Goal: Information Seeking & Learning: Learn about a topic

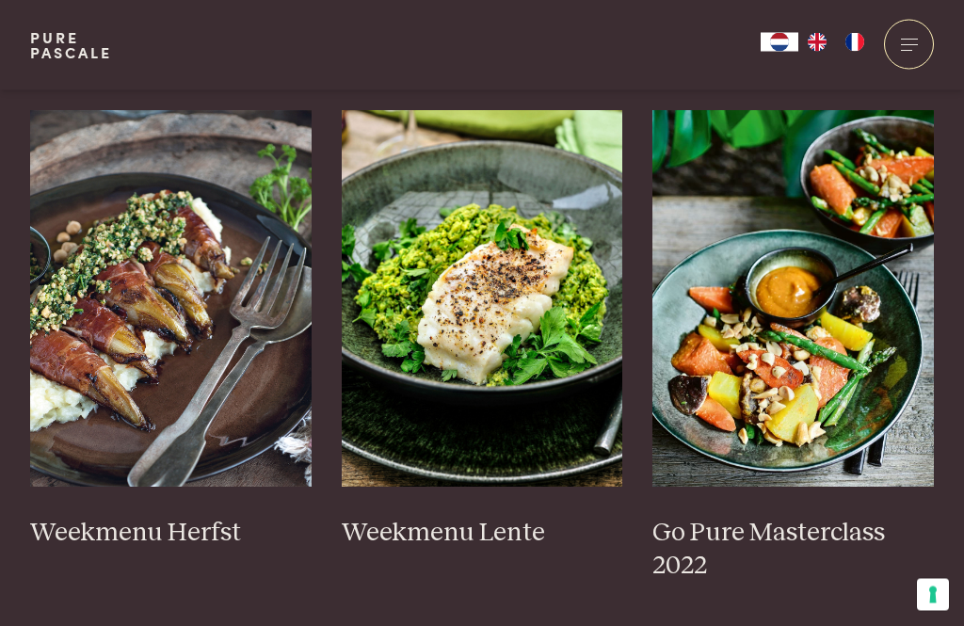
scroll to position [980, 0]
click at [481, 340] on img at bounding box center [482, 298] width 281 height 376
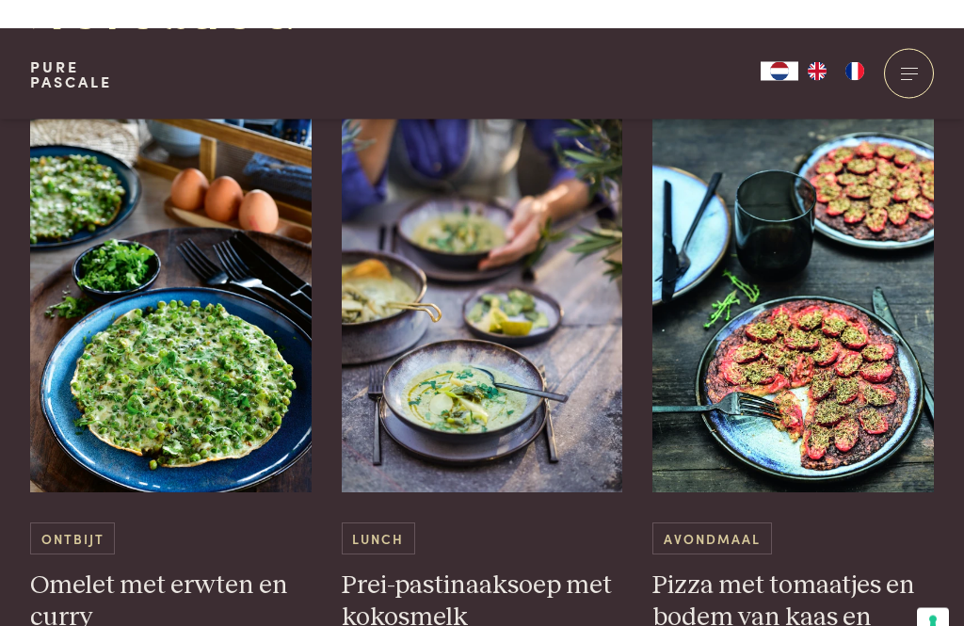
scroll to position [4888, 0]
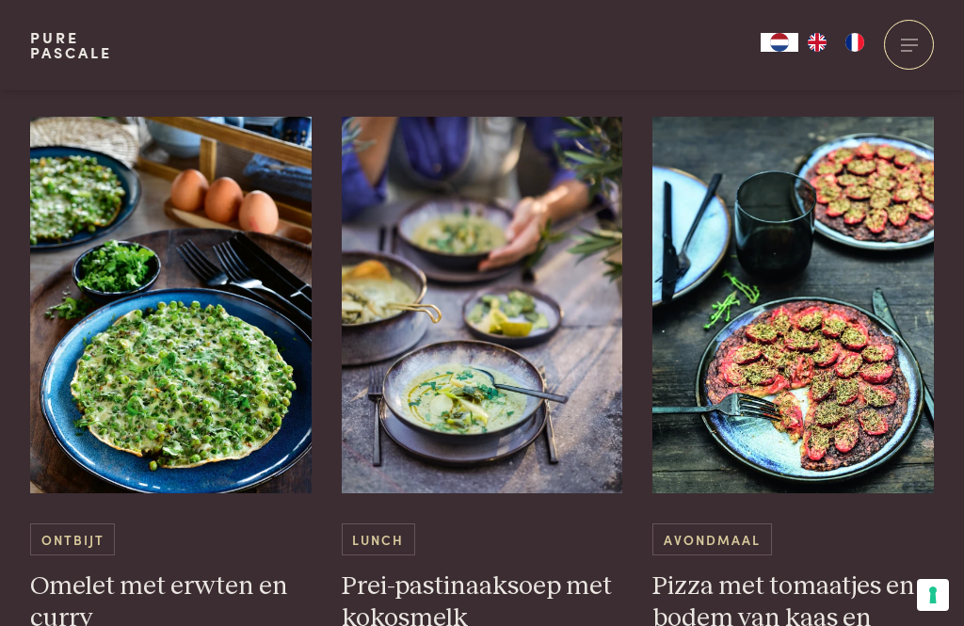
click at [825, 371] on img at bounding box center [792, 305] width 281 height 376
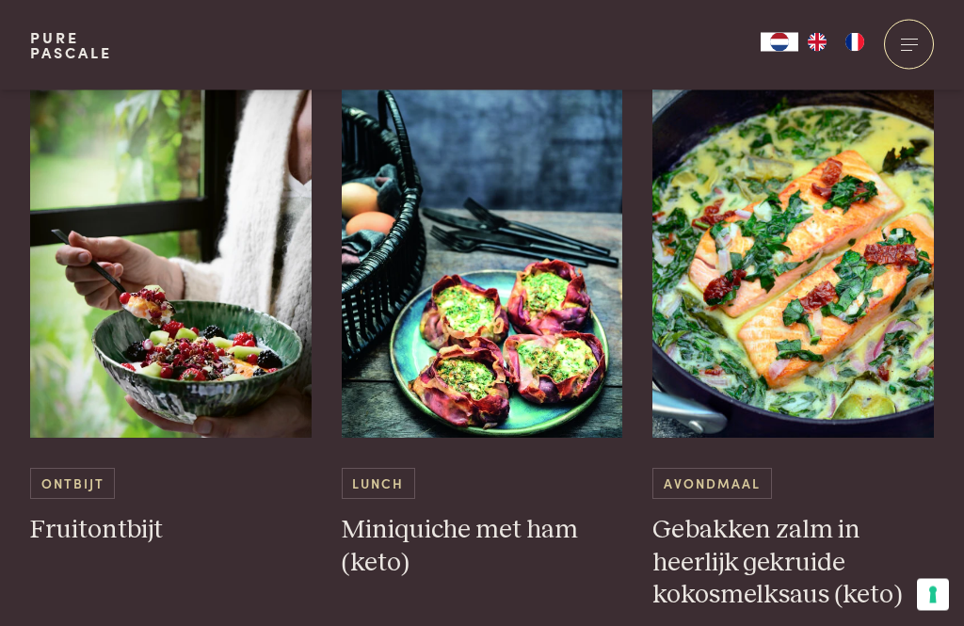
scroll to position [4152, 0]
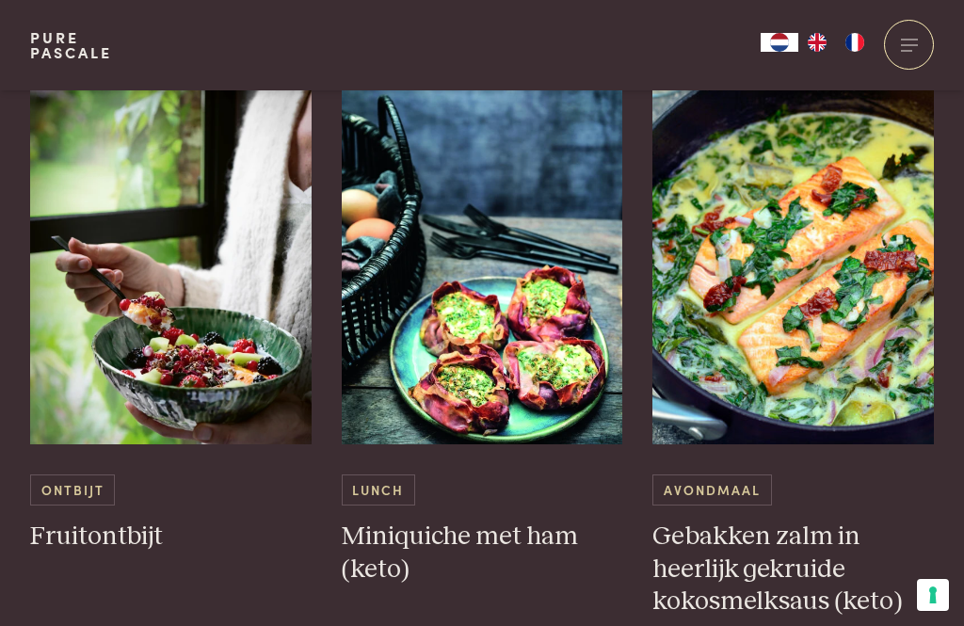
click at [757, 535] on h3 "Gebakken zalm in heerlijk gekruide kokosmelksaus (keto)" at bounding box center [792, 569] width 281 height 98
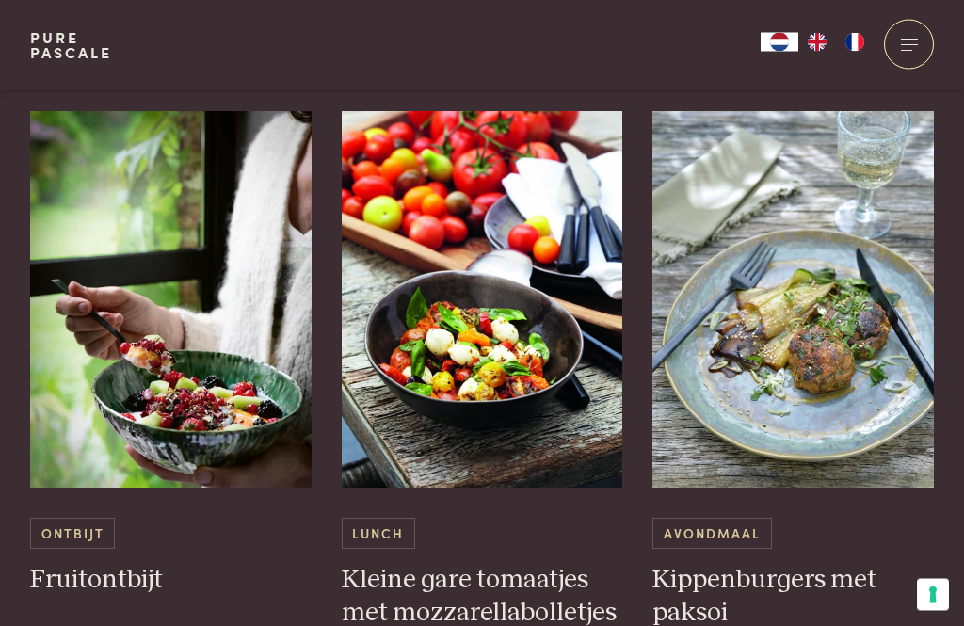
scroll to position [3355, 0]
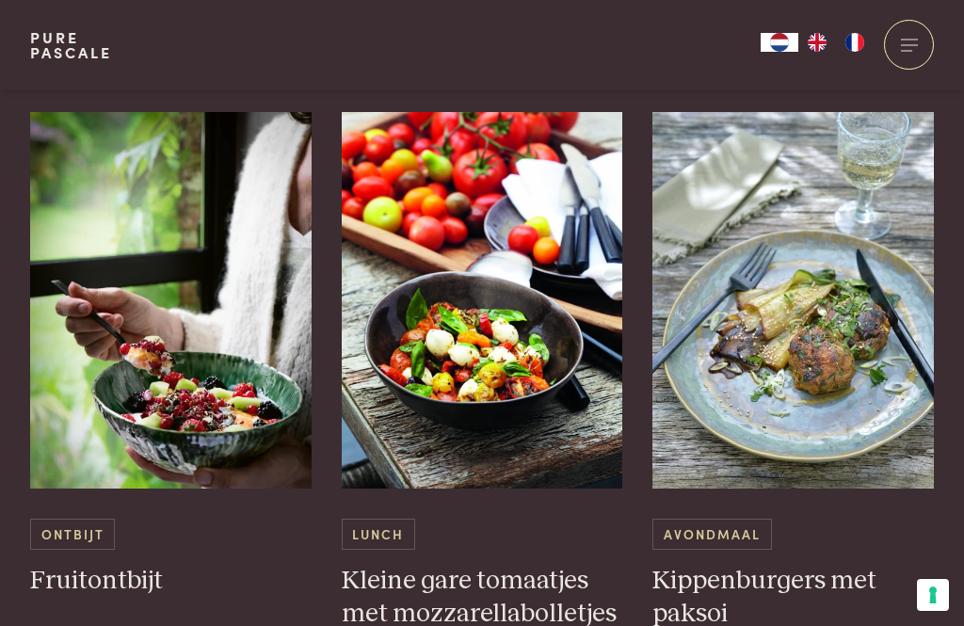
click at [837, 347] on img at bounding box center [792, 300] width 281 height 376
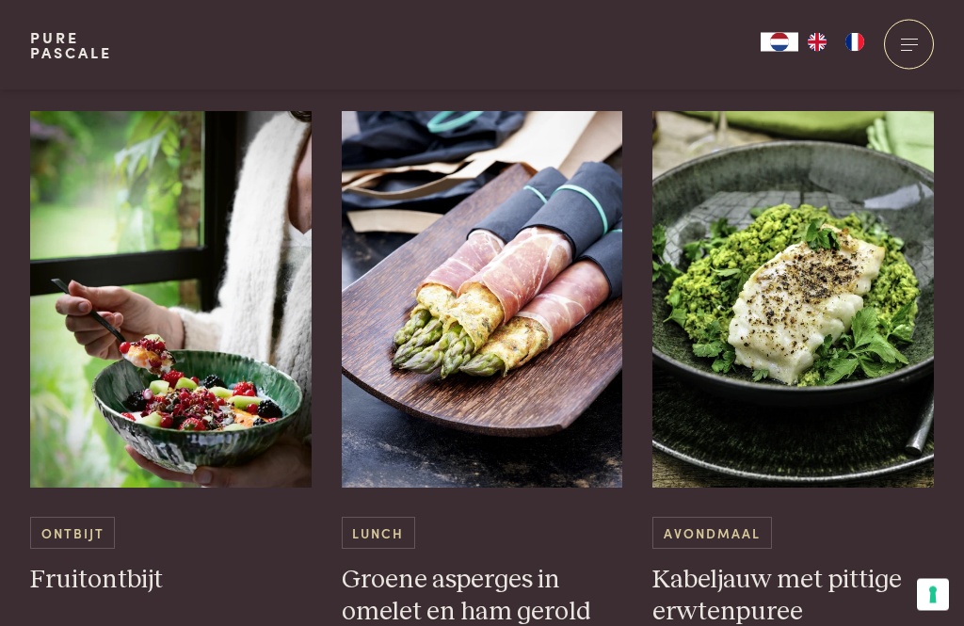
scroll to position [1753, 0]
click at [814, 317] on img at bounding box center [792, 299] width 281 height 376
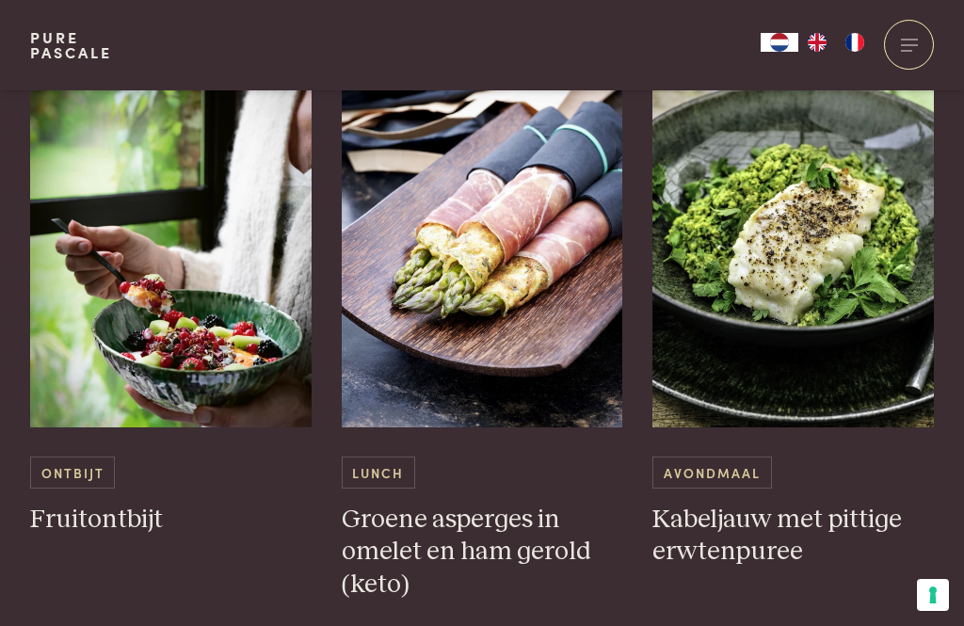
click at [502, 250] on img at bounding box center [482, 239] width 281 height 376
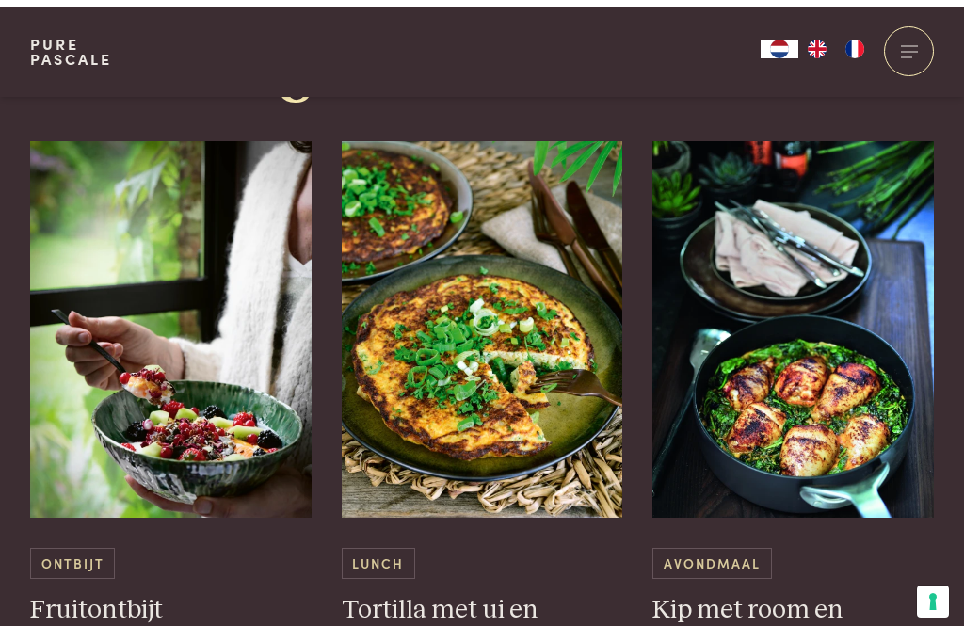
scroll to position [969, 0]
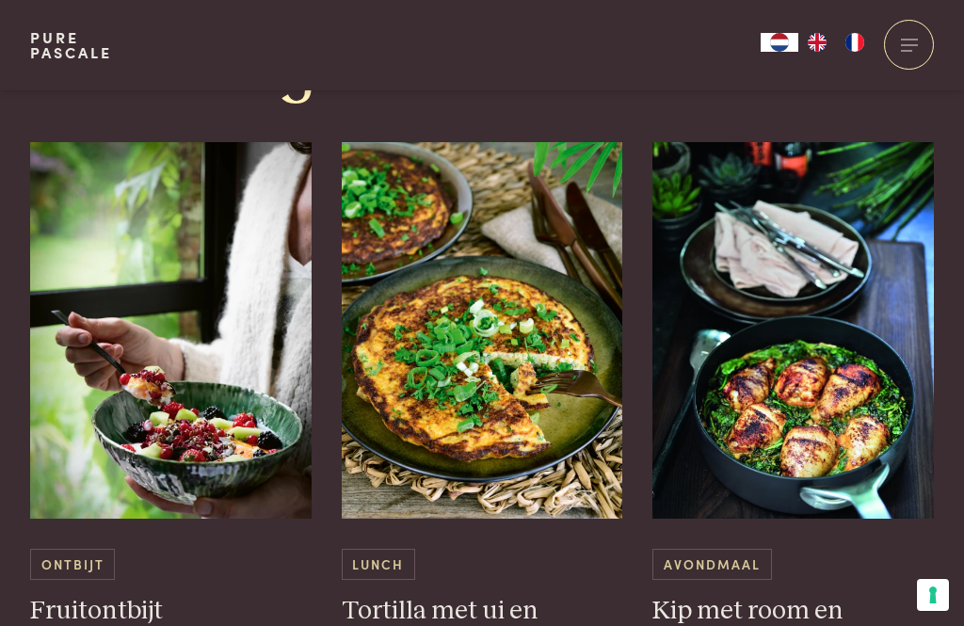
click at [809, 377] on img at bounding box center [792, 330] width 281 height 376
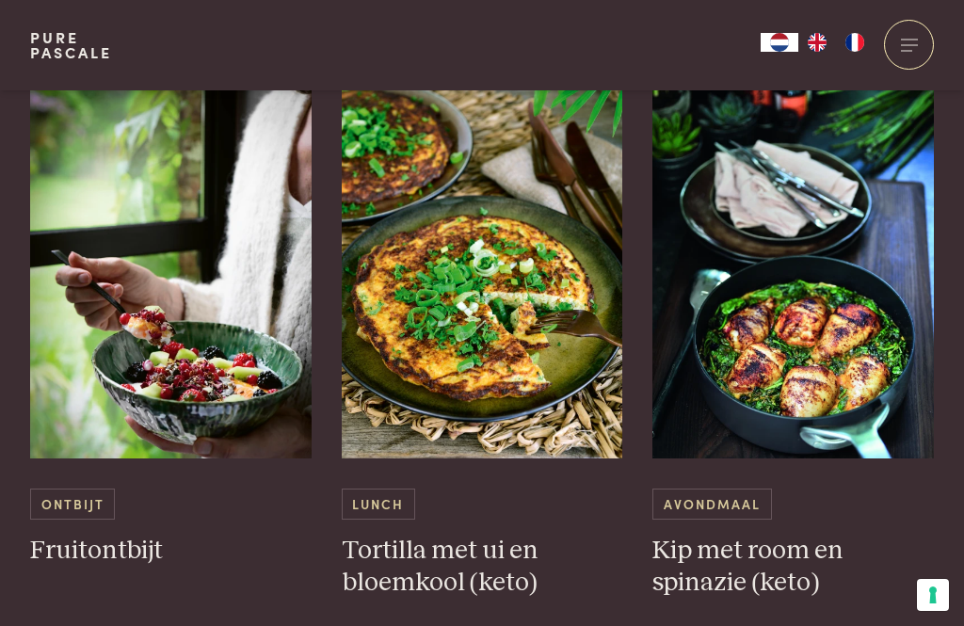
click at [487, 334] on img at bounding box center [482, 270] width 281 height 376
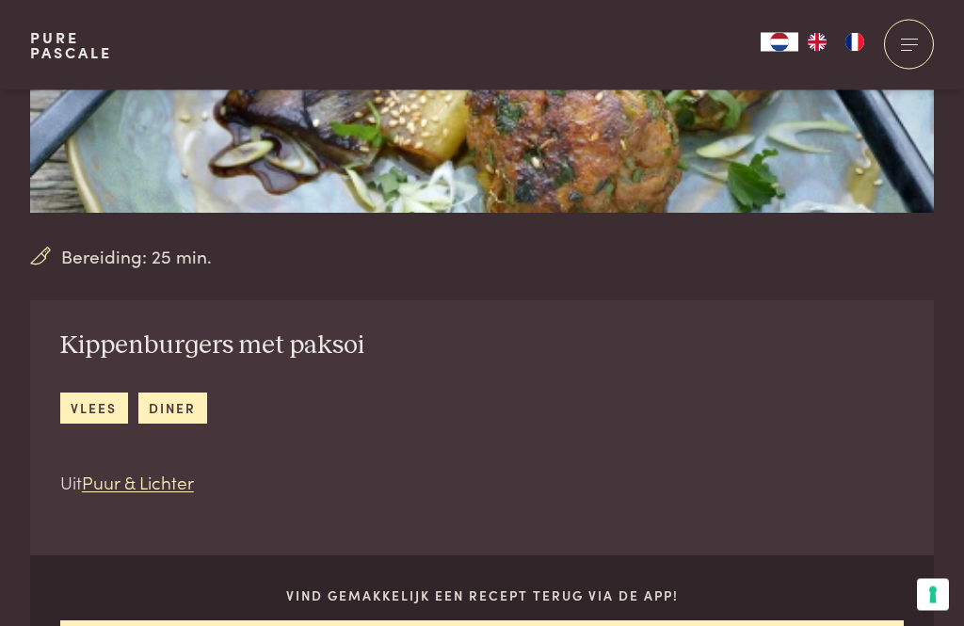
scroll to position [395, 0]
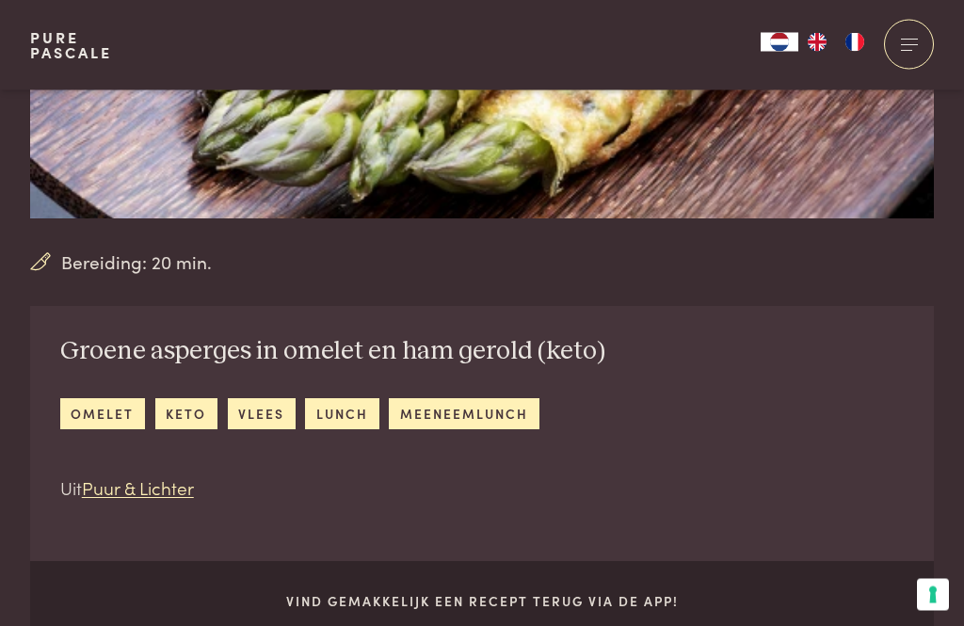
scroll to position [404, 0]
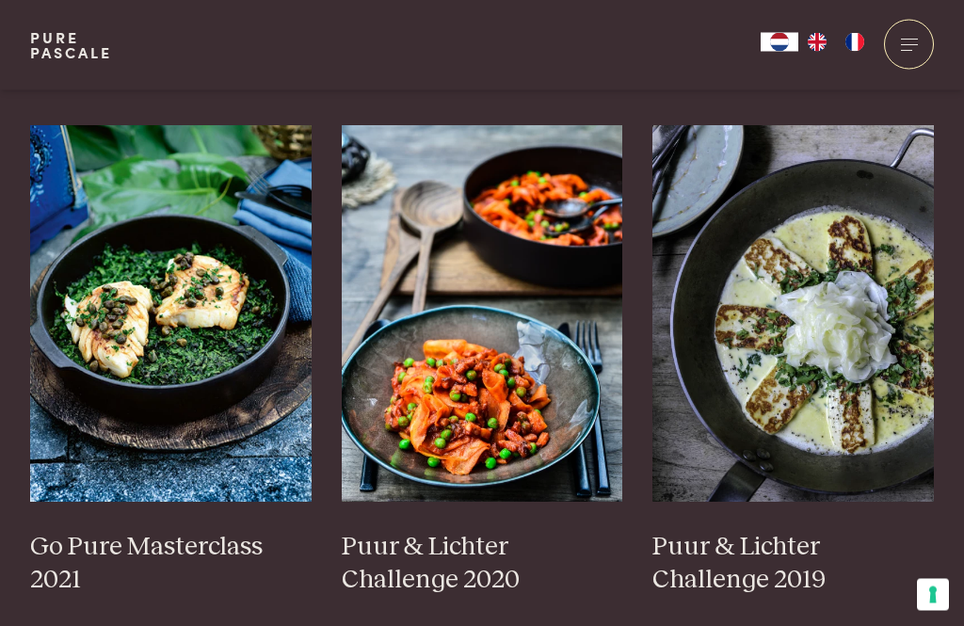
scroll to position [1487, 0]
click at [837, 328] on img at bounding box center [792, 313] width 281 height 376
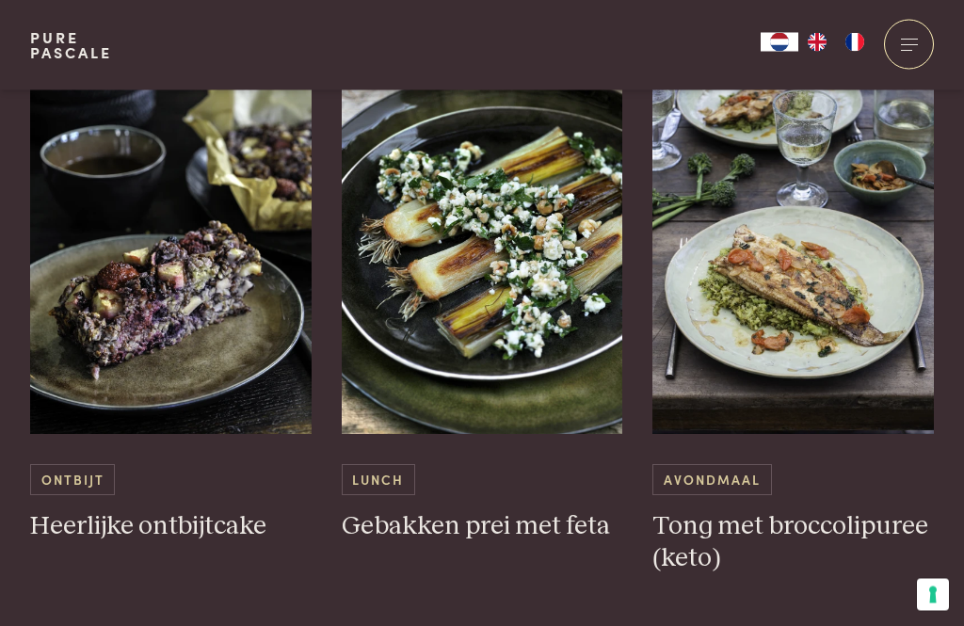
scroll to position [4254, 0]
click at [789, 211] on img at bounding box center [792, 245] width 281 height 376
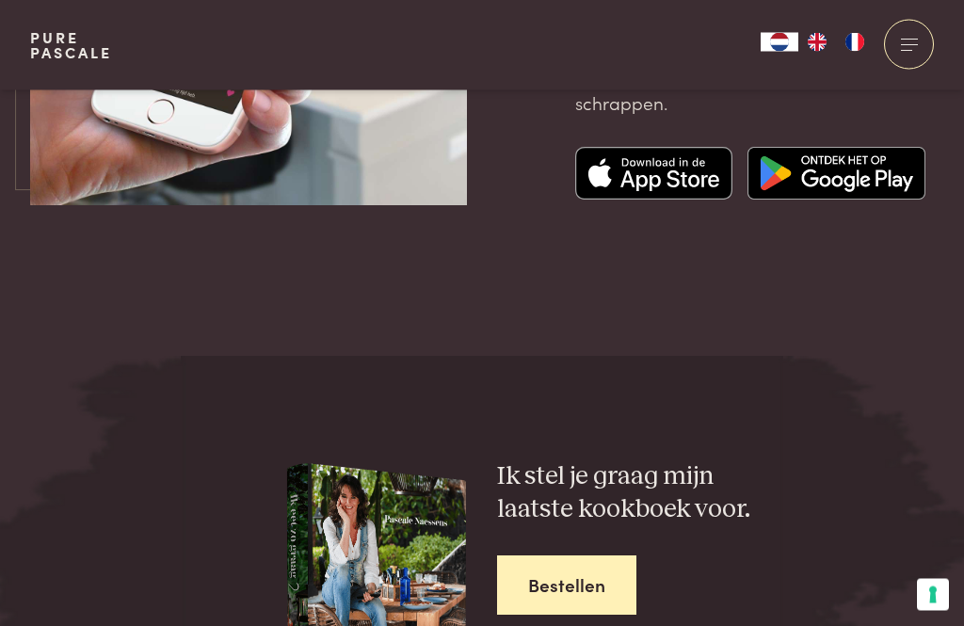
scroll to position [6690, 0]
